Goal: Information Seeking & Learning: Check status

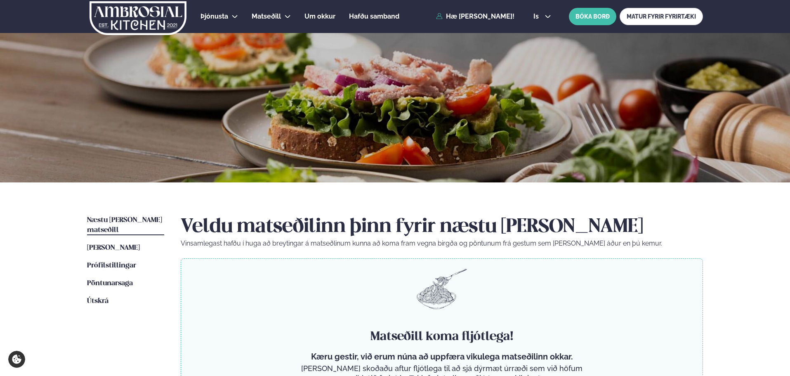
scroll to position [220, 0]
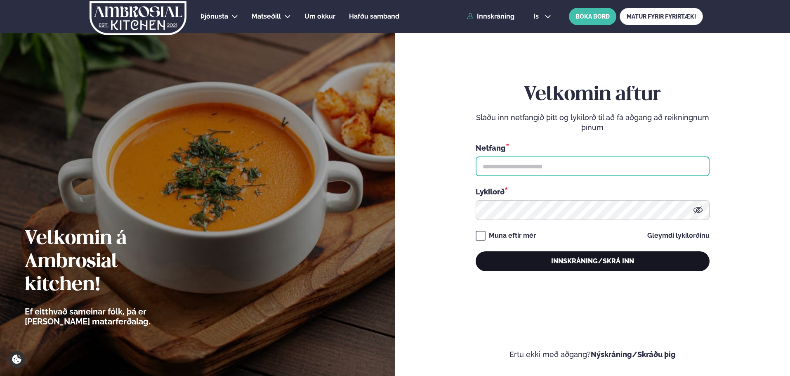
type input "**********"
click at [580, 266] on button "Innskráning/Skrá inn" at bounding box center [593, 261] width 234 height 20
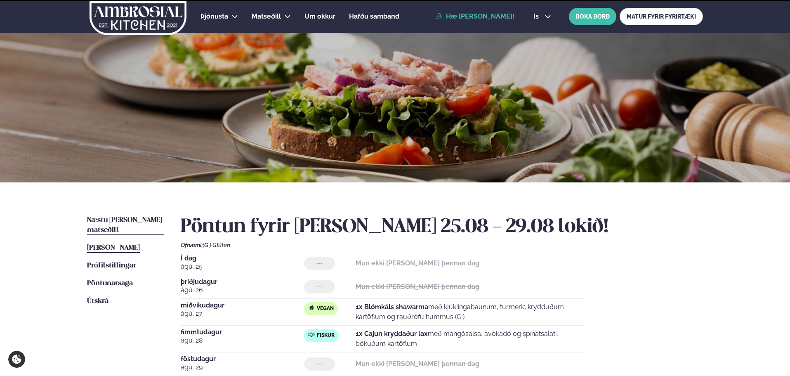
click at [118, 221] on span "Næstu [PERSON_NAME] matseðill" at bounding box center [124, 225] width 75 height 17
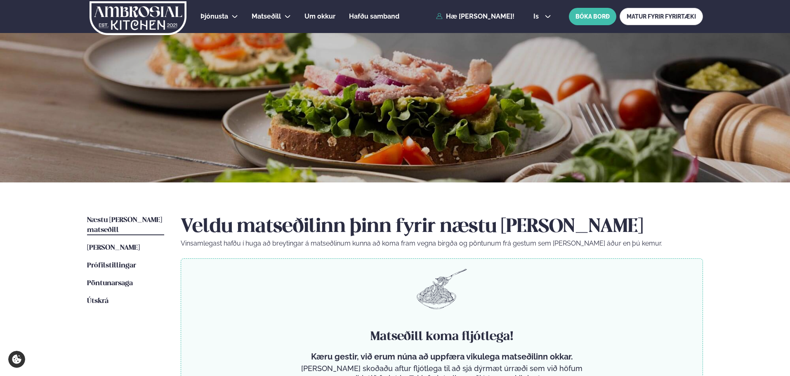
drag, startPoint x: 628, startPoint y: 192, endPoint x: 622, endPoint y: 170, distance: 22.8
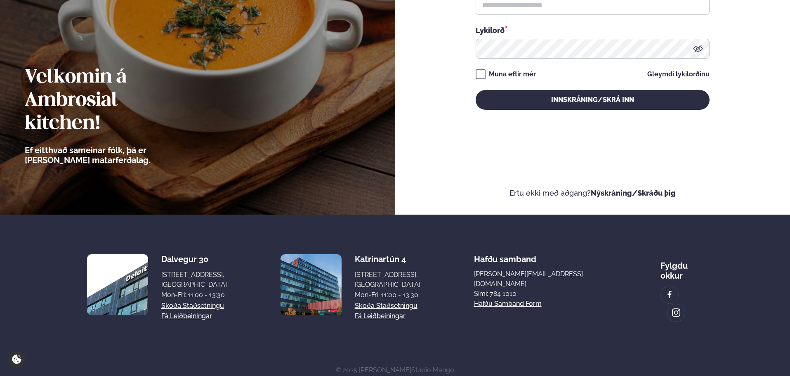
scroll to position [167, 0]
